Goal: Transaction & Acquisition: Obtain resource

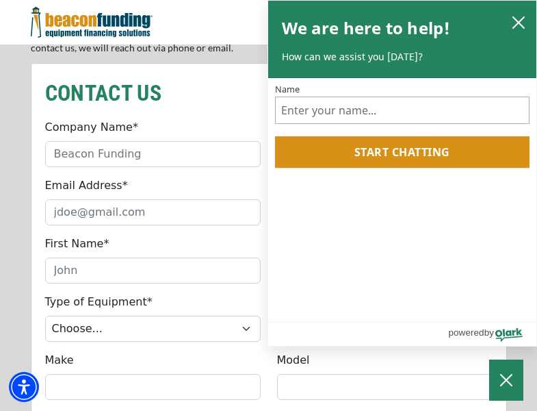
scroll to position [1163, 0]
